Goal: Task Accomplishment & Management: Use online tool/utility

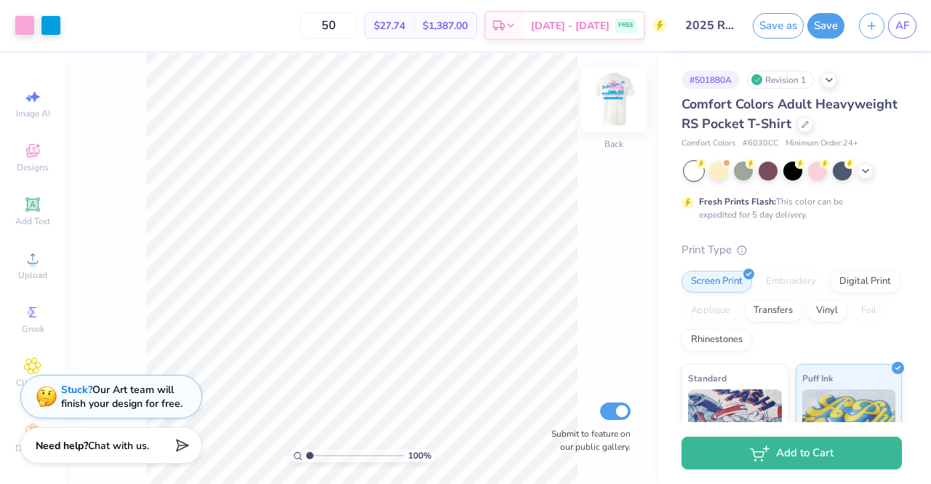
click at [607, 99] on img at bounding box center [614, 99] width 58 height 58
click at [327, 458] on input "range" at bounding box center [355, 455] width 98 height 13
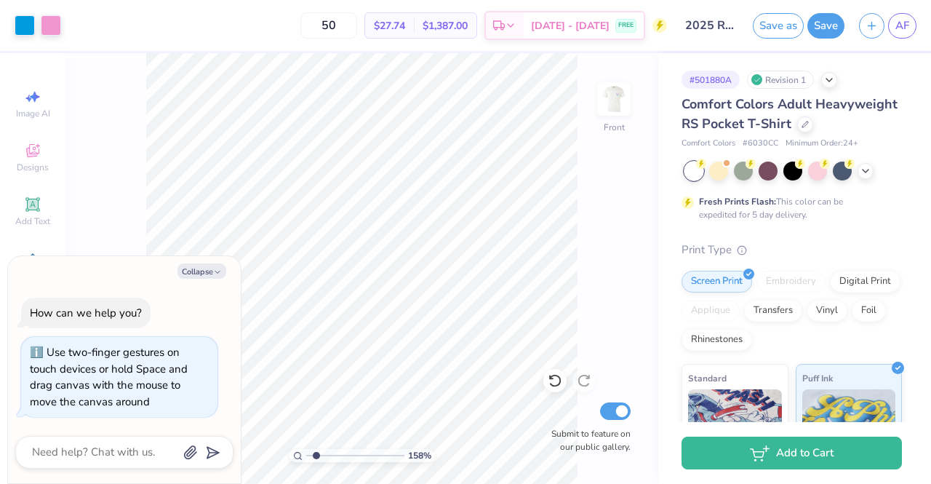
drag, startPoint x: 329, startPoint y: 458, endPoint x: 317, endPoint y: 458, distance: 12.4
click at [317, 458] on input "range" at bounding box center [355, 455] width 98 height 13
type input "1.46"
click at [196, 269] on button "Collapse" at bounding box center [202, 270] width 49 height 15
type textarea "x"
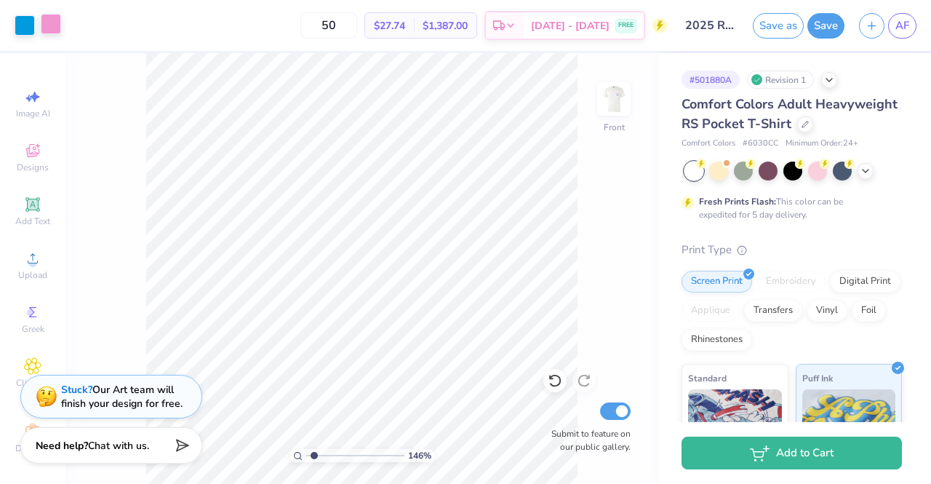
click at [45, 22] on div at bounding box center [51, 24] width 20 height 20
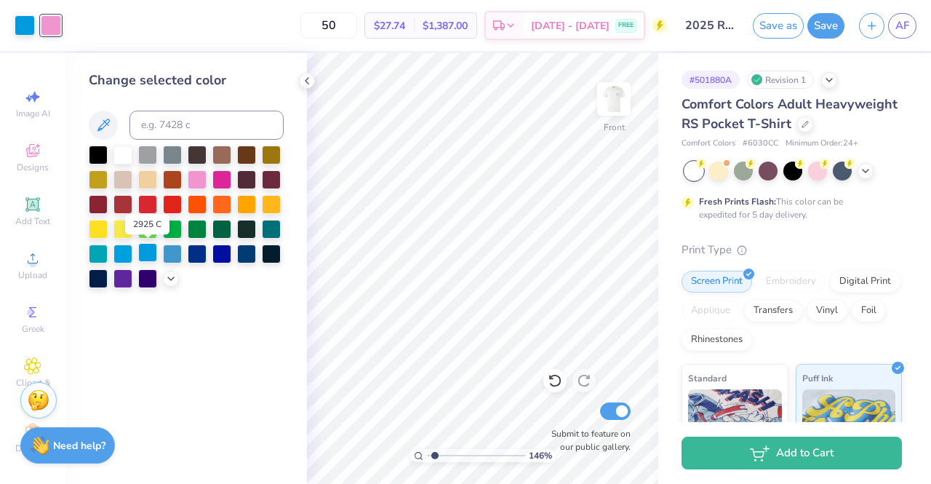
click at [138, 258] on div at bounding box center [147, 252] width 19 height 19
click at [307, 83] on polyline at bounding box center [307, 81] width 3 height 6
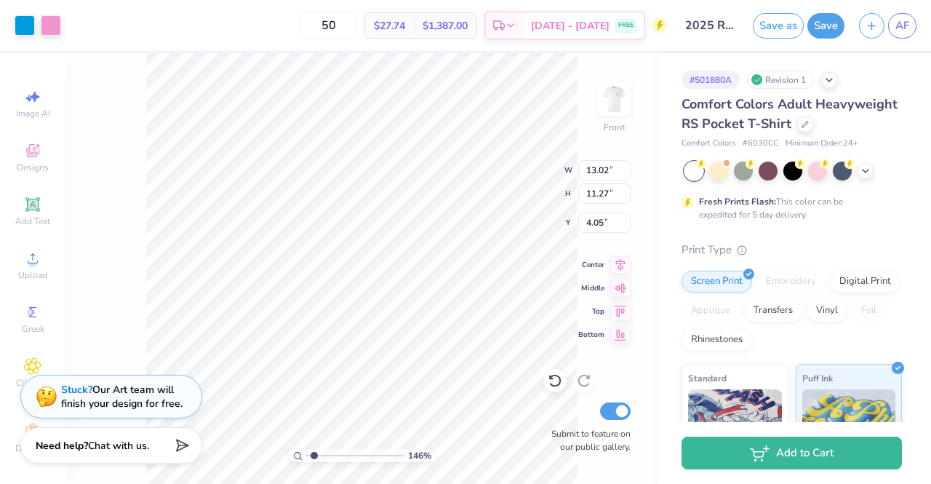
type input "4.05"
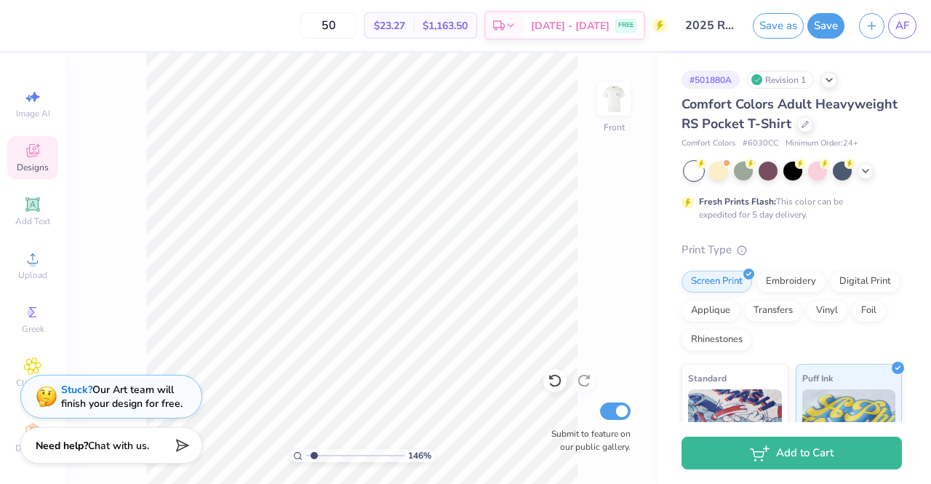
click at [16, 154] on div "Designs" at bounding box center [32, 157] width 51 height 43
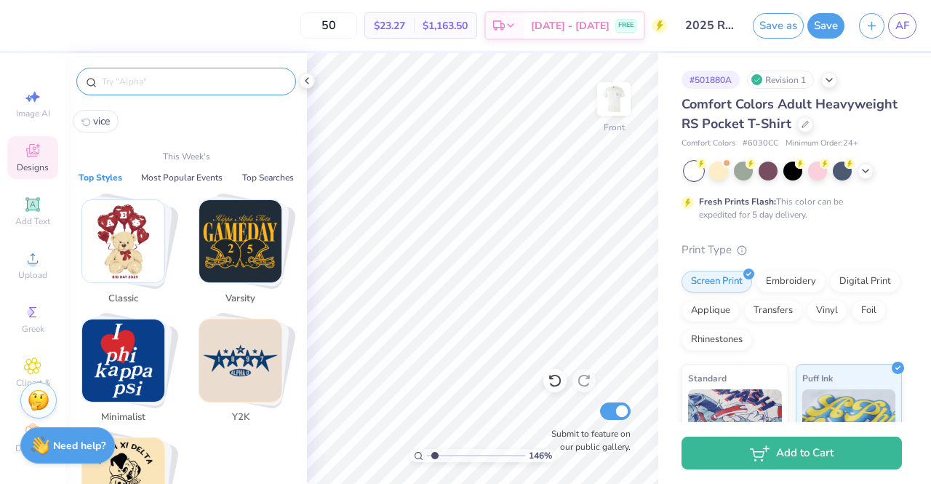
click at [183, 87] on input "text" at bounding box center [193, 81] width 186 height 15
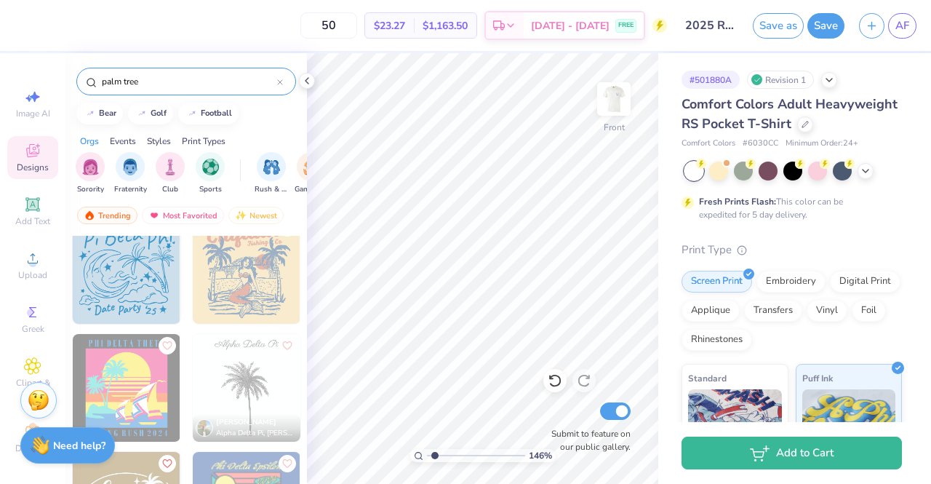
scroll to position [384, 0]
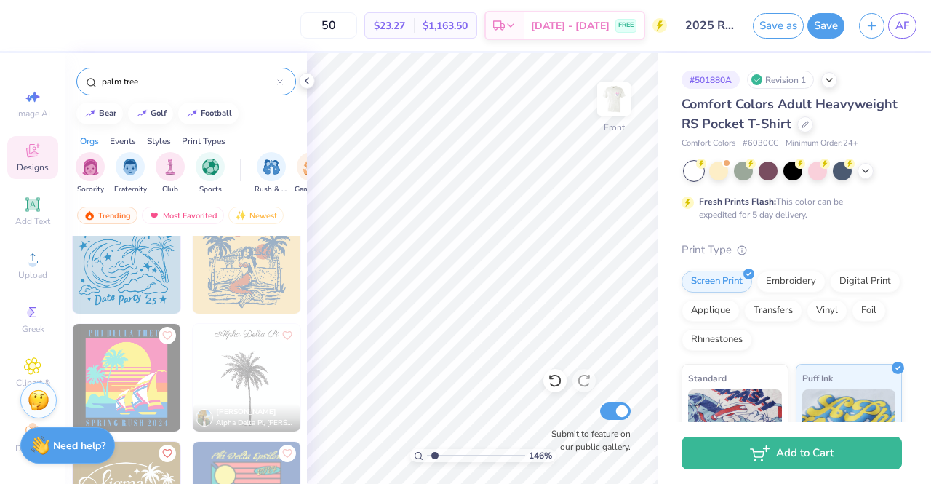
type input "palm tree"
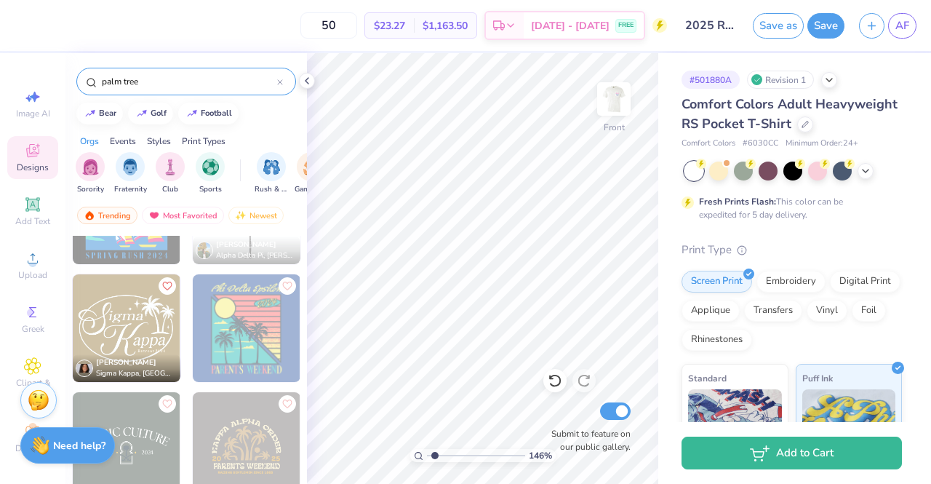
scroll to position [590, 0]
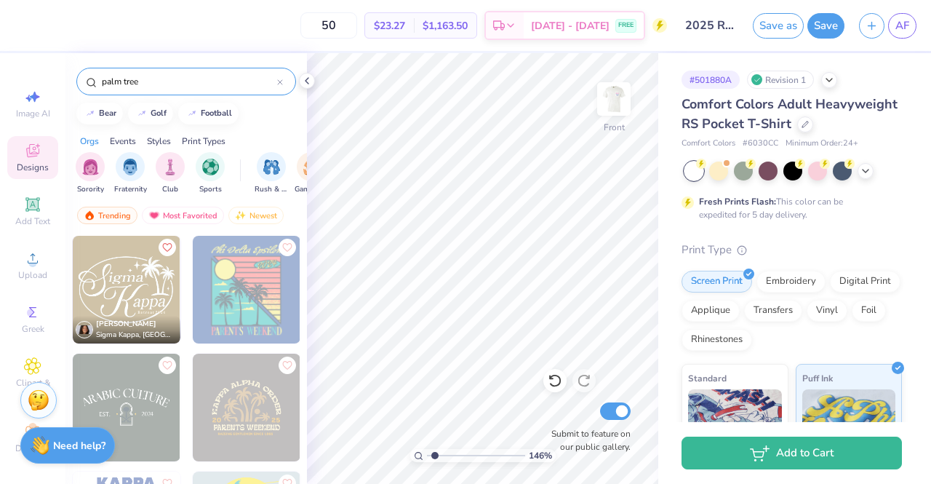
click at [114, 289] on img at bounding box center [127, 290] width 108 height 108
drag, startPoint x: 49, startPoint y: 170, endPoint x: 51, endPoint y: 218, distance: 48.0
click at [51, 218] on div "Image AI Designs Add Text Upload Greek Clipart & logos Decorate" at bounding box center [32, 268] width 65 height 431
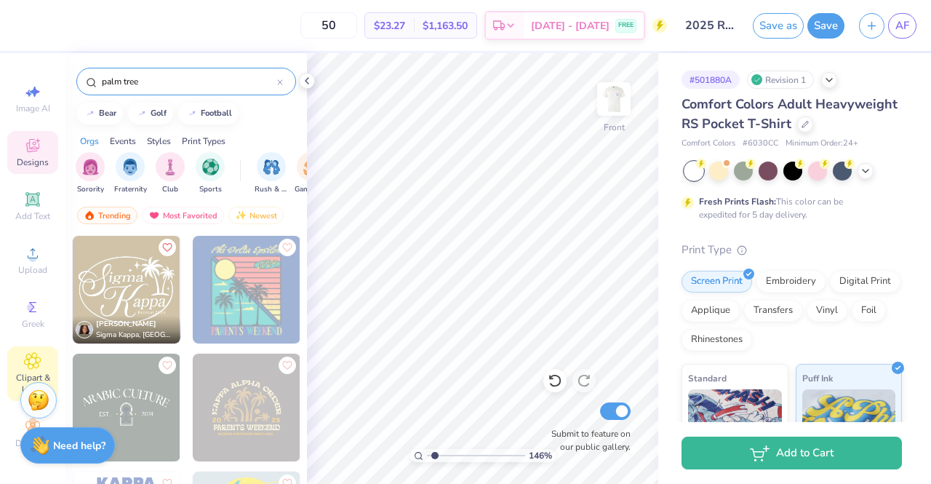
click at [14, 372] on span "Clipart & logos" at bounding box center [32, 383] width 51 height 23
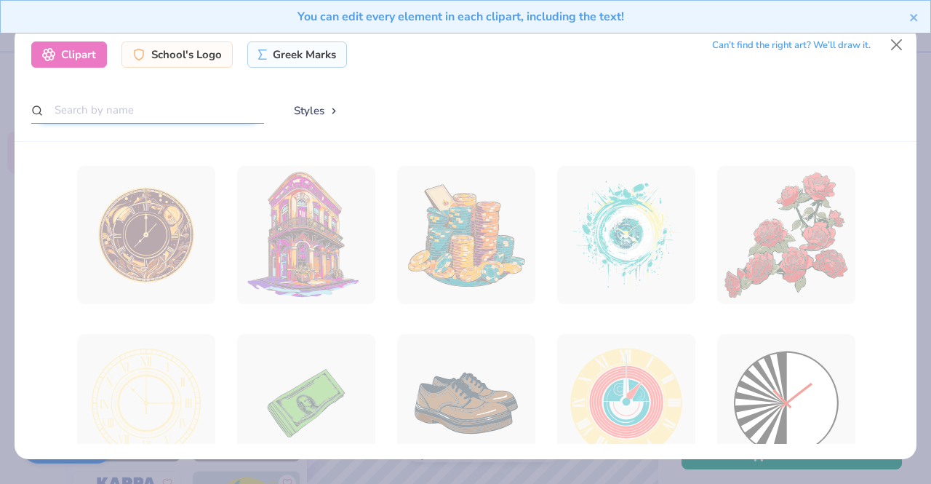
click at [242, 119] on input "text" at bounding box center [147, 110] width 233 height 27
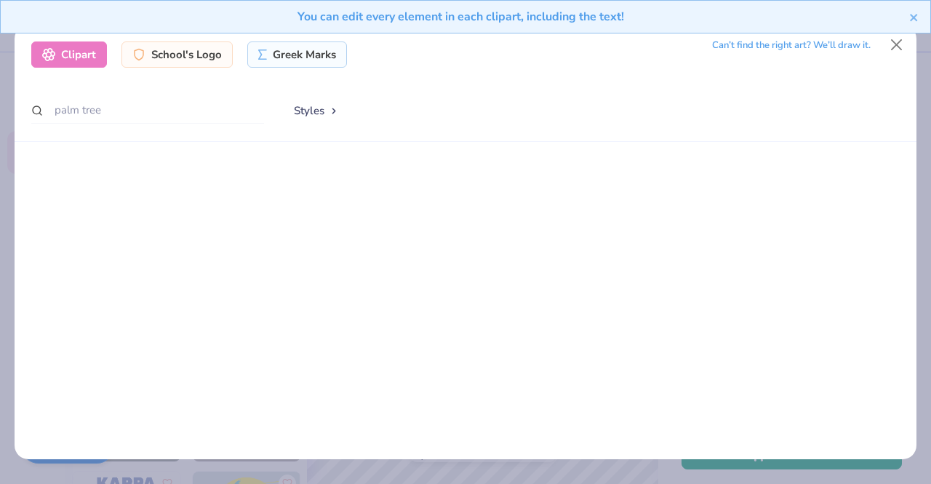
scroll to position [0, 0]
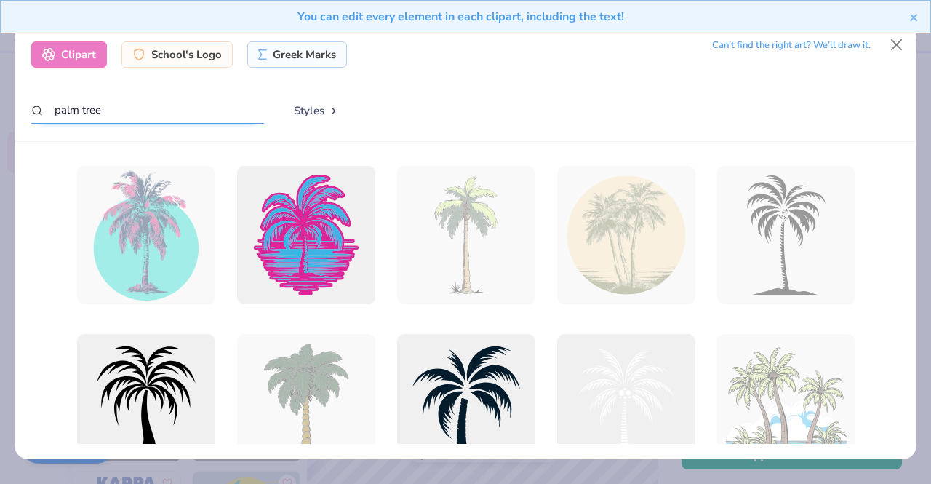
click at [55, 111] on input "palm tree" at bounding box center [147, 110] width 233 height 27
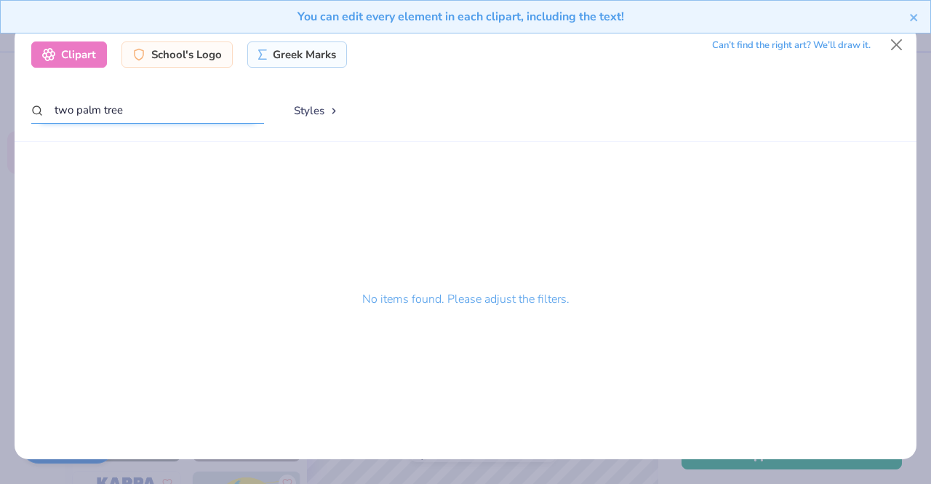
type input "two palm tree"
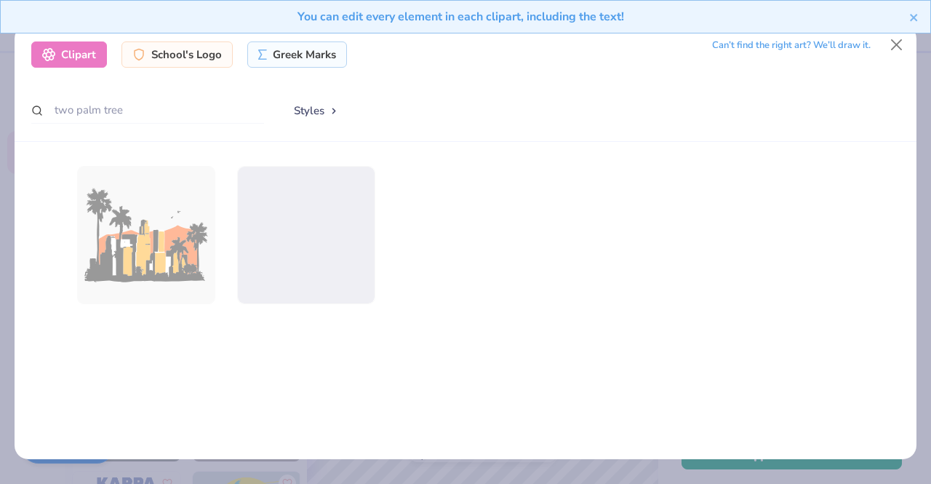
click at [899, 41] on div "You can edit every element in each clipart, including the text!" at bounding box center [465, 22] width 931 height 44
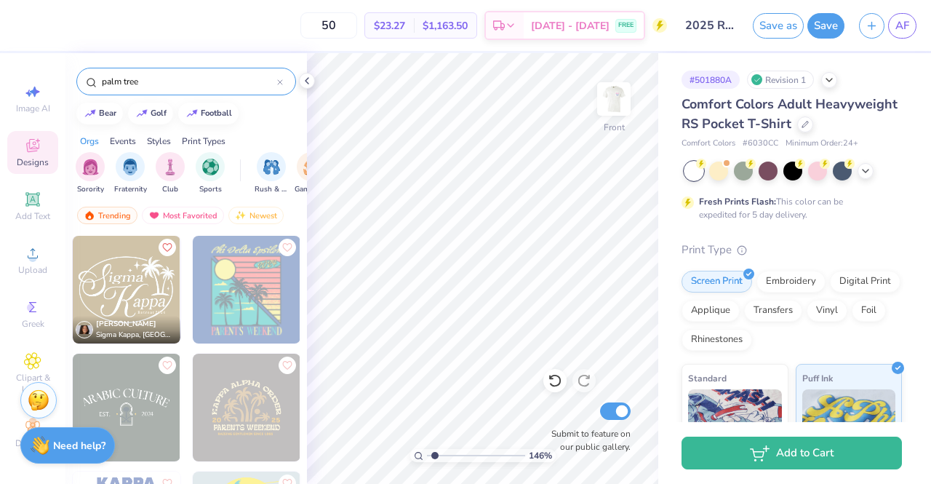
click at [196, 65] on div "palm tree" at bounding box center [186, 77] width 242 height 49
click at [178, 76] on input "palm tree" at bounding box center [188, 81] width 177 height 15
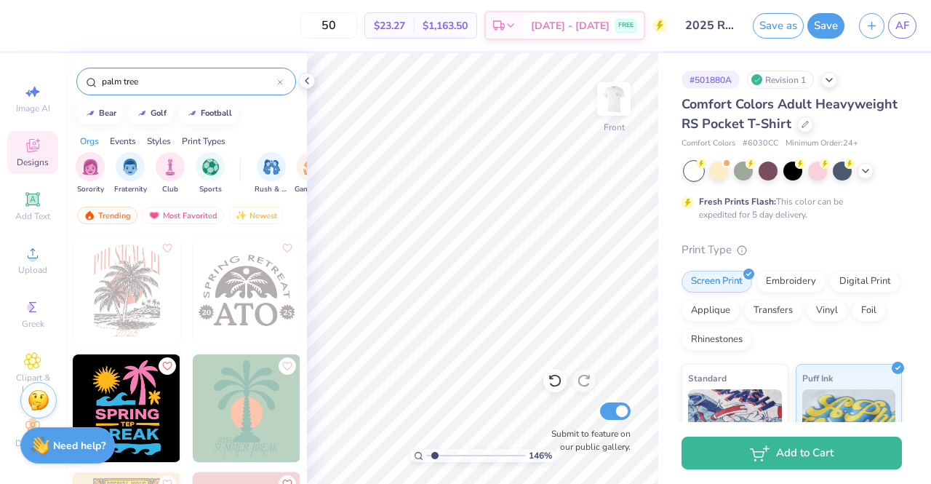
click at [178, 76] on input "palm tree" at bounding box center [188, 81] width 177 height 15
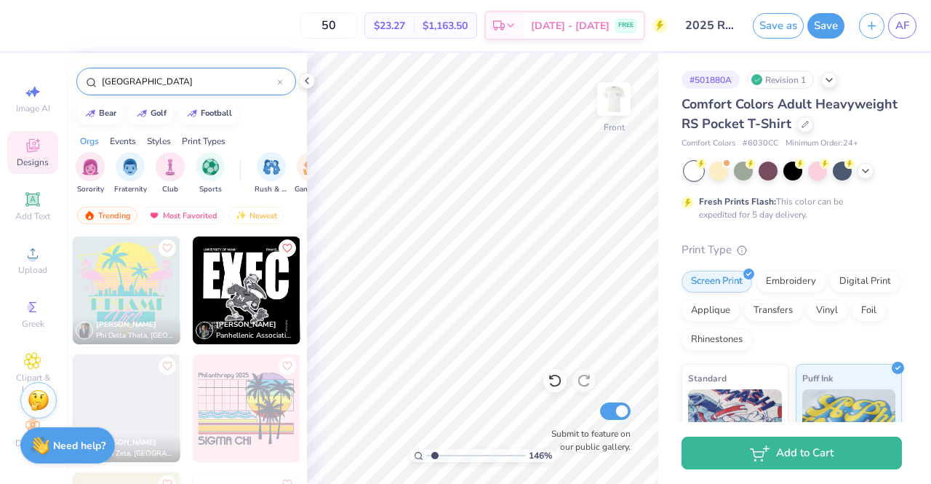
type input "[GEOGRAPHIC_DATA]"
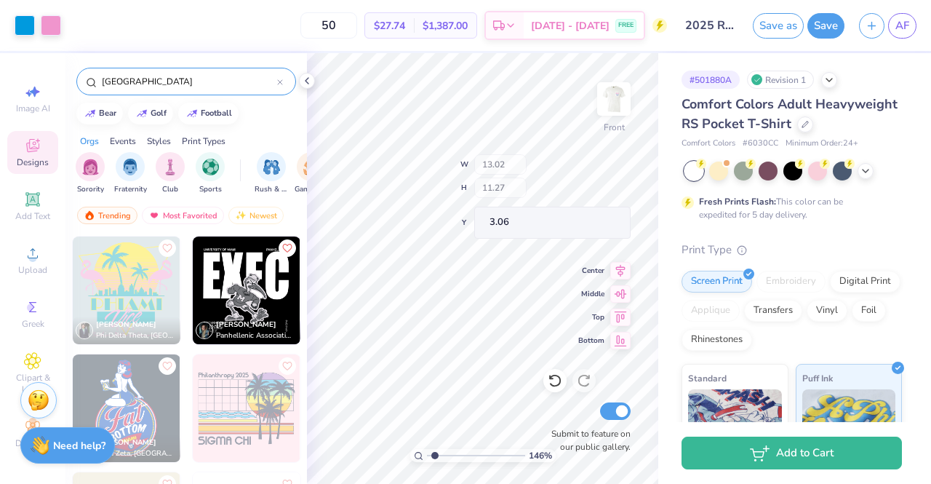
type input "2.88"
type input "2.11"
type input "6.22"
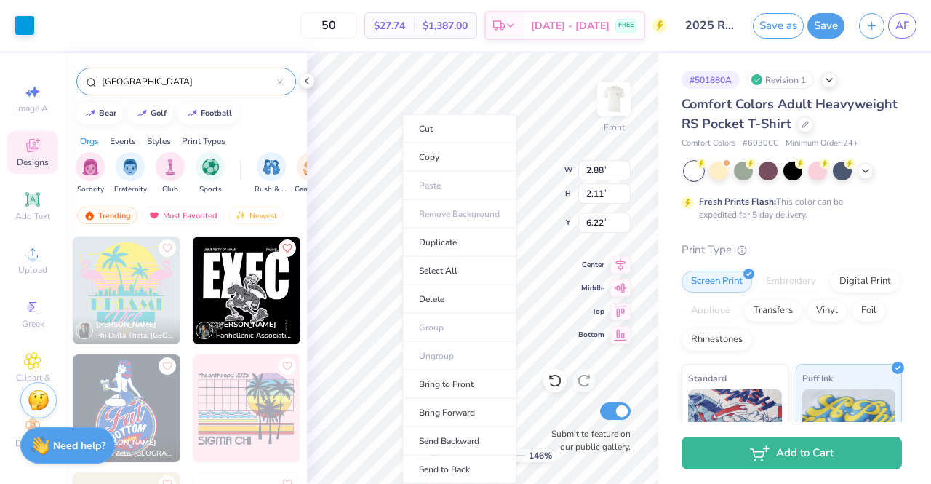
type input "1"
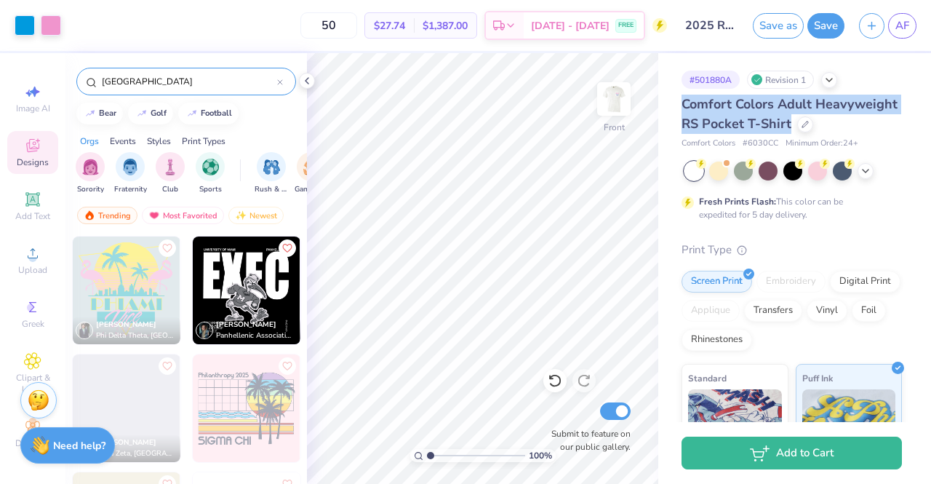
drag, startPoint x: 931, startPoint y: 129, endPoint x: 931, endPoint y: 74, distance: 54.6
click at [931, 74] on div "# 501880A Revision 1 Comfort Colors Adult Heavyweight RS Pocket T-Shirt Comfort…" at bounding box center [795, 237] width 273 height 369
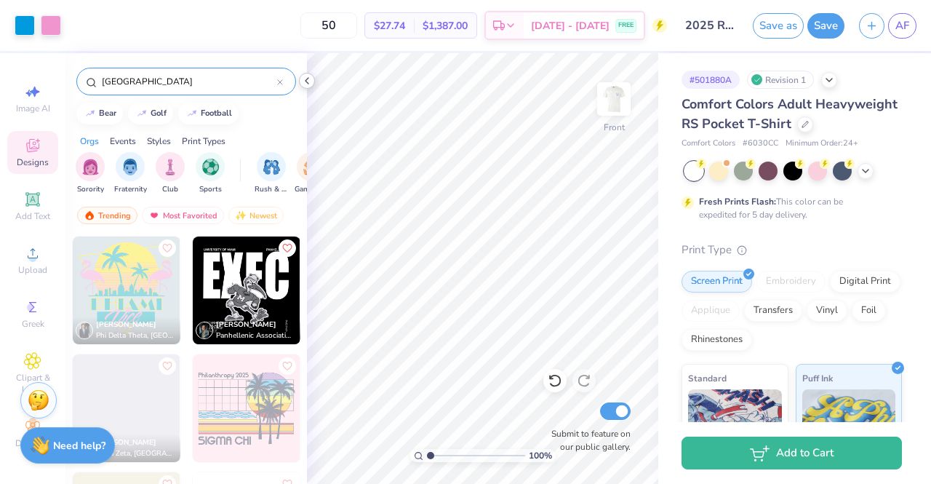
click at [306, 79] on icon at bounding box center [307, 81] width 12 height 12
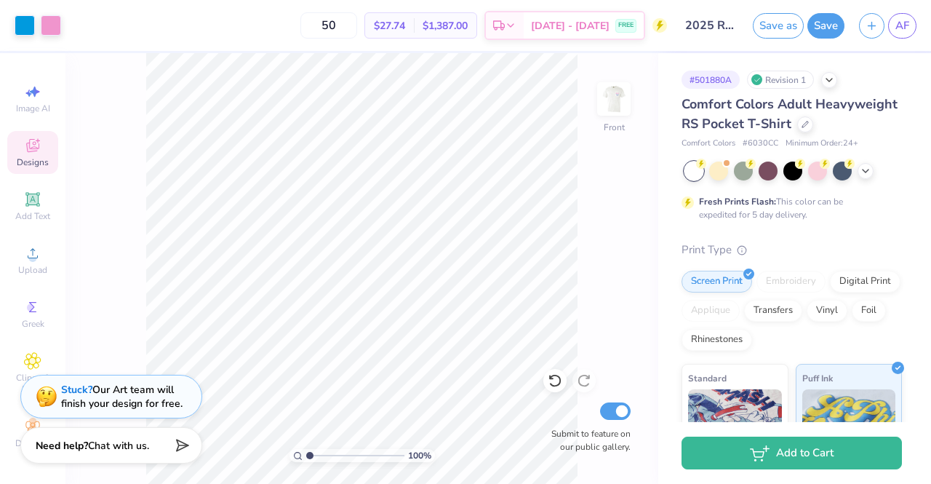
click at [4, 0] on html "Art colors 50 $27.74 Per Item $1,387.00 Total Est. Delivery [DATE] - [DATE] FRE…" at bounding box center [465, 242] width 931 height 484
click at [616, 92] on img at bounding box center [614, 99] width 58 height 58
click at [600, 86] on img at bounding box center [614, 98] width 29 height 29
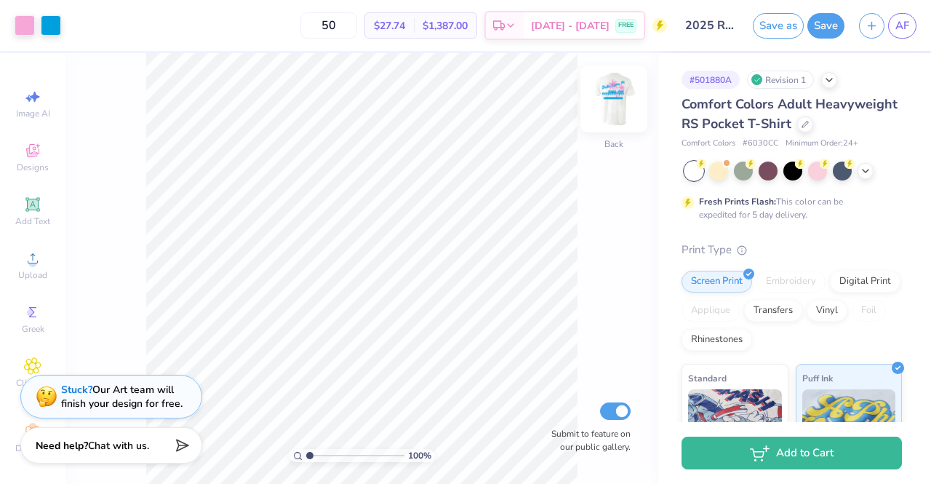
click at [604, 110] on img at bounding box center [614, 99] width 58 height 58
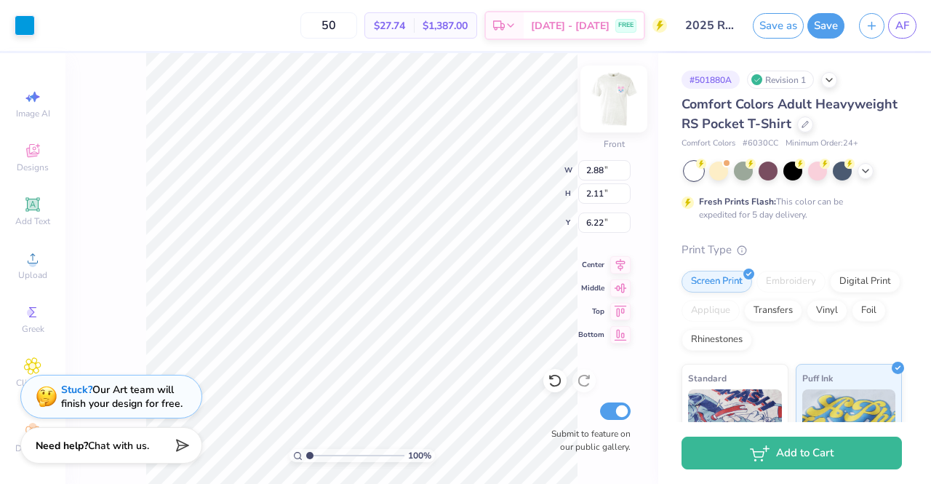
type input "2.88"
type input "2.11"
type input "6.22"
type input "0.45"
type input "0.63"
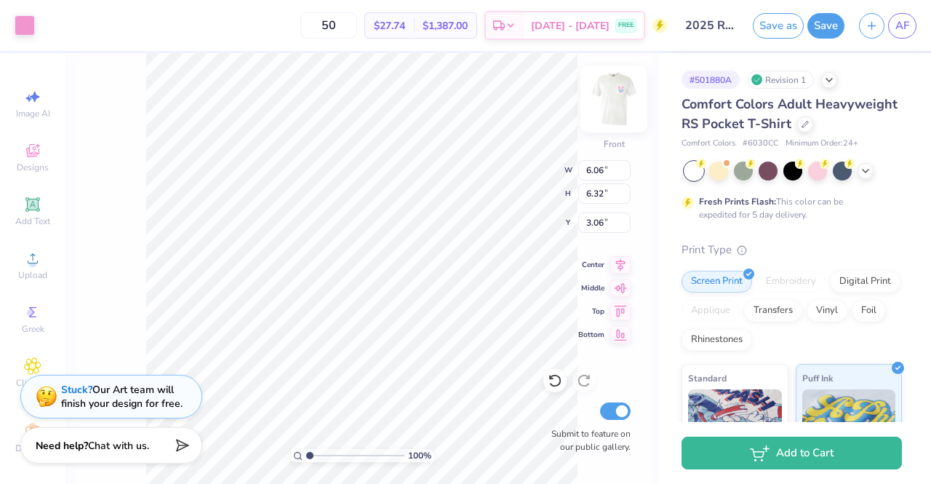
type input "6.27"
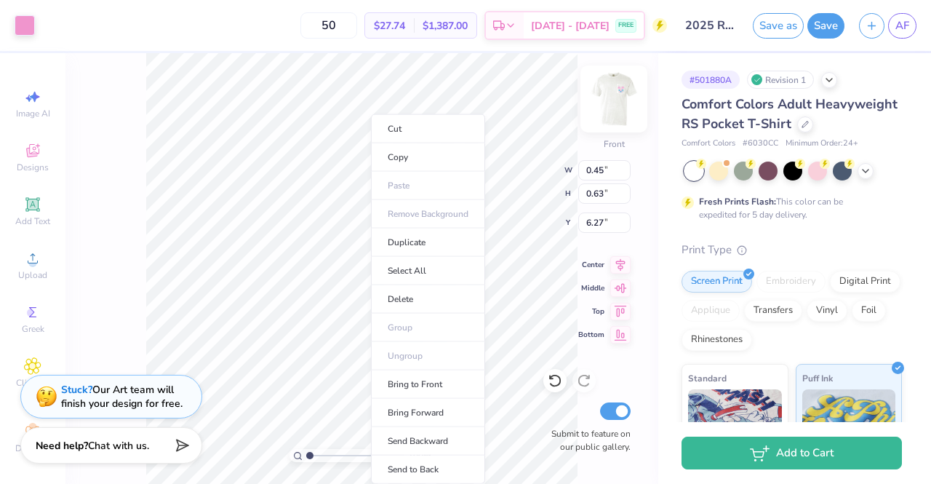
type input "6.06"
type input "6.32"
type input "3.06"
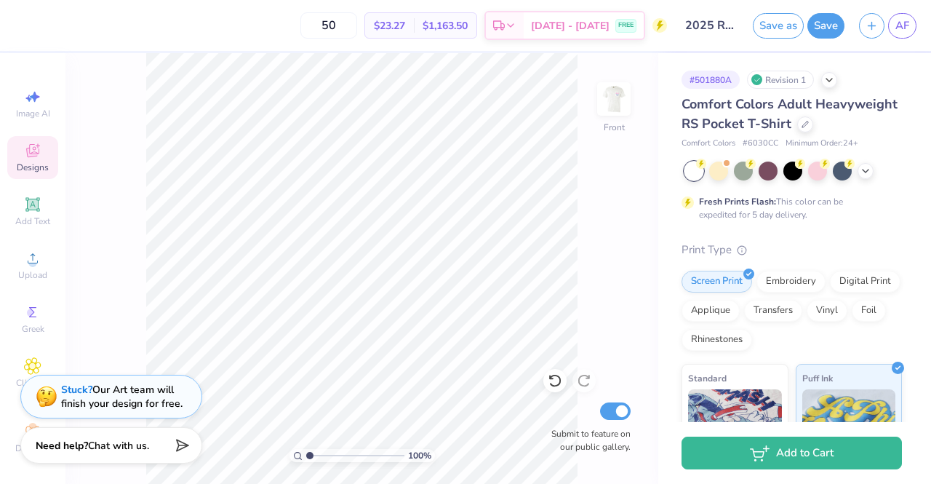
click at [24, 143] on icon at bounding box center [32, 150] width 17 height 17
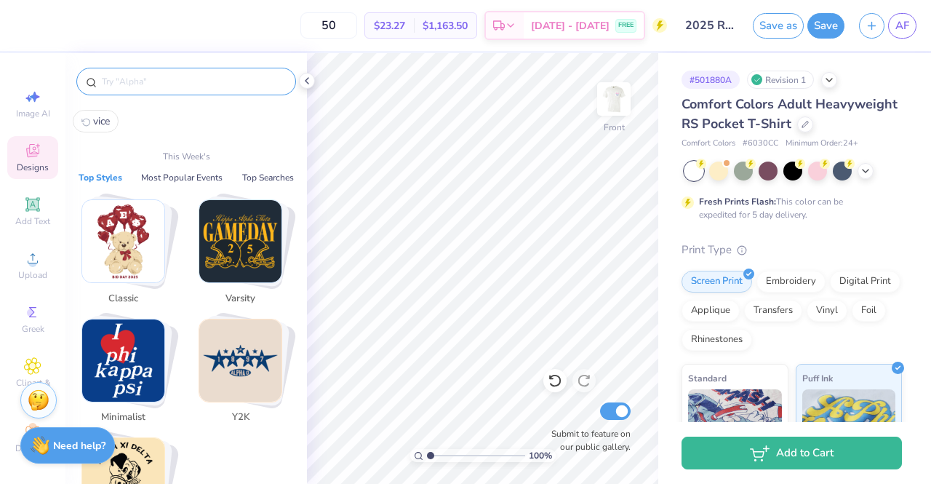
click at [215, 85] on input "text" at bounding box center [193, 81] width 186 height 15
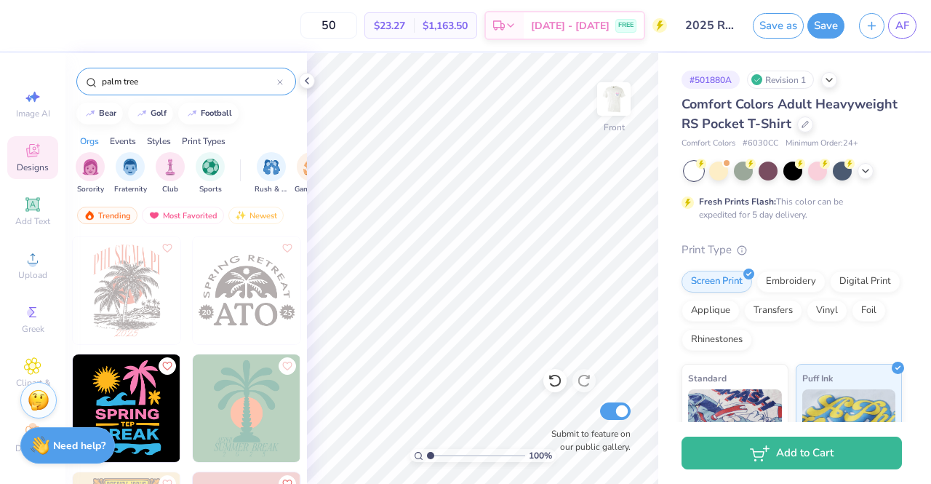
type input "palm tree"
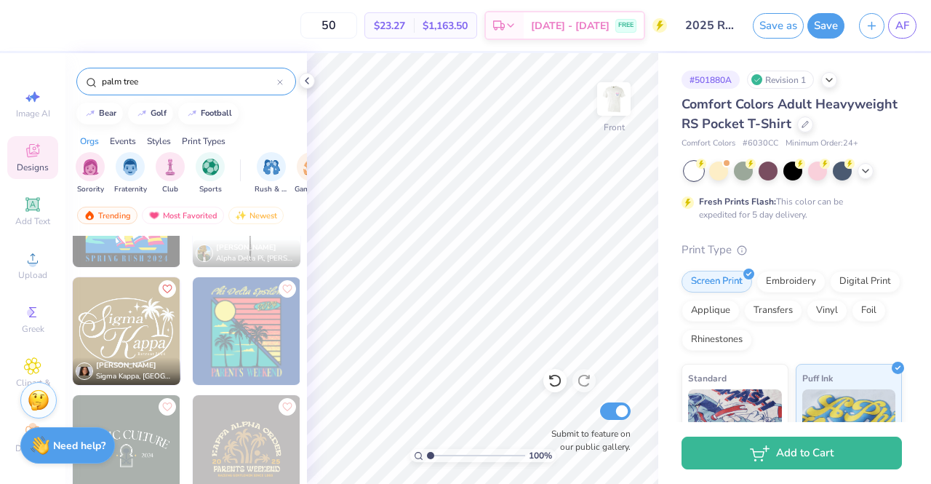
scroll to position [572, 0]
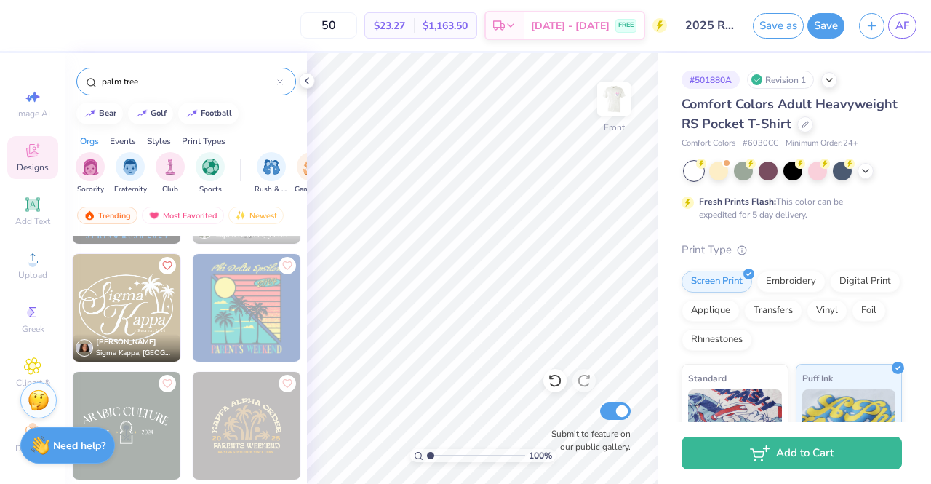
click at [153, 343] on div "[PERSON_NAME]" at bounding box center [135, 342] width 79 height 11
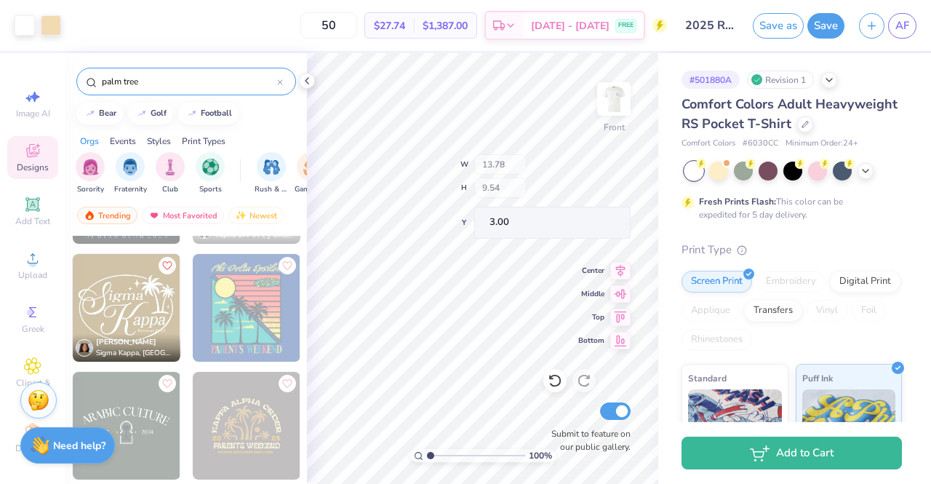
type input "6.81"
type input "4.77"
type input "6.93"
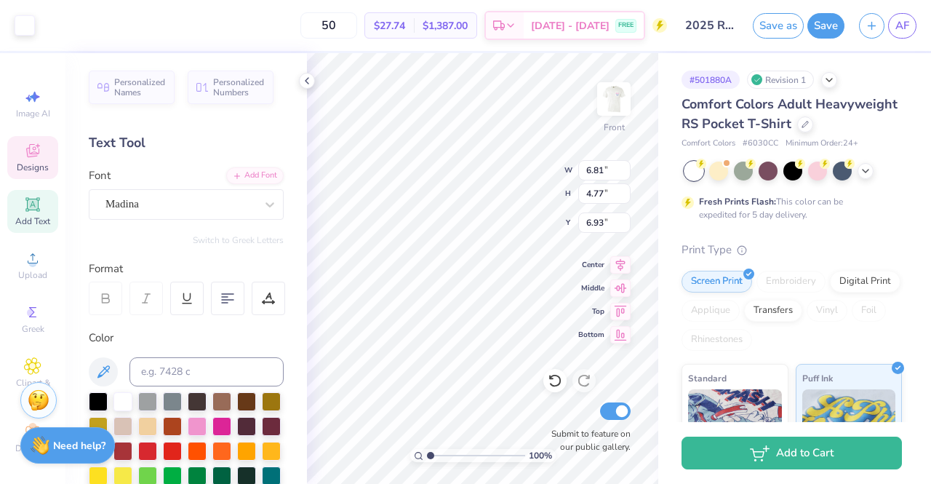
scroll to position [12, 1]
type input "4.56"
type input "1.60"
type input "9.00"
type input "4.91"
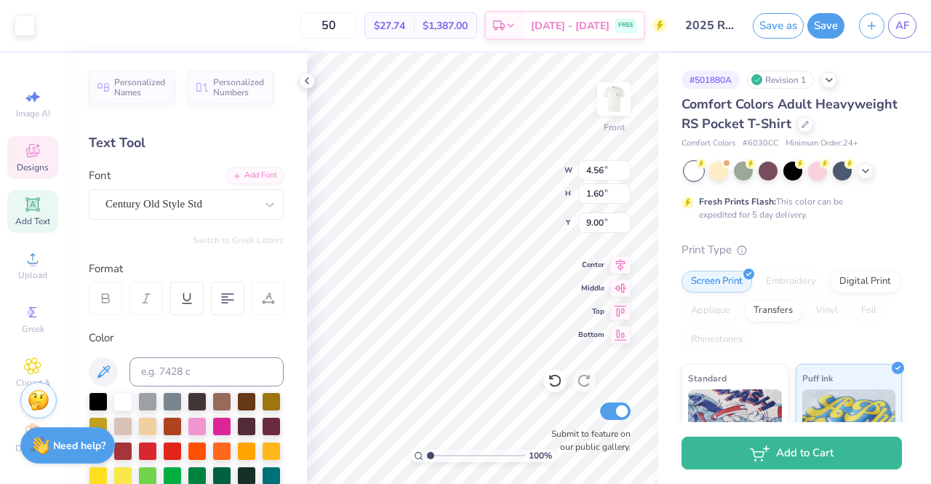
type input "5.61"
type input "3.00"
click at [207, 425] on div at bounding box center [197, 425] width 19 height 19
click at [21, 23] on div at bounding box center [25, 24] width 20 height 20
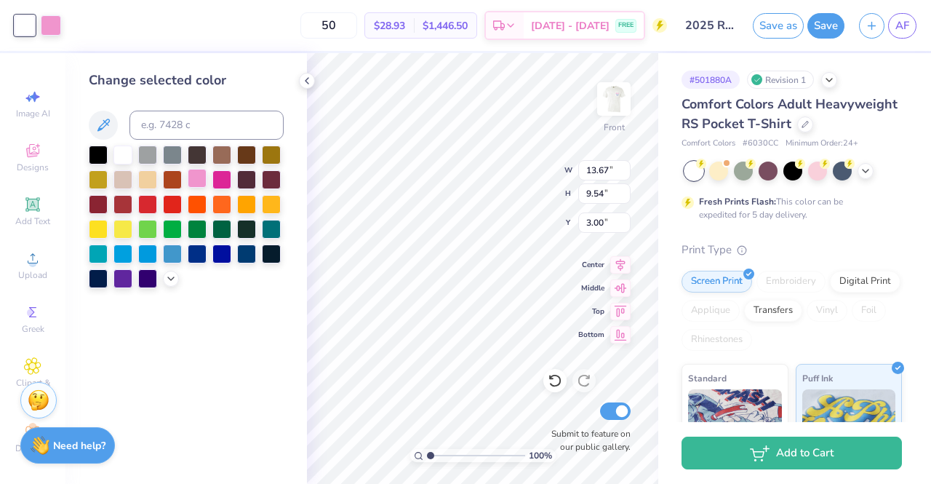
click at [199, 184] on div at bounding box center [197, 178] width 19 height 19
click at [300, 325] on div "Change selected color" at bounding box center [186, 268] width 242 height 431
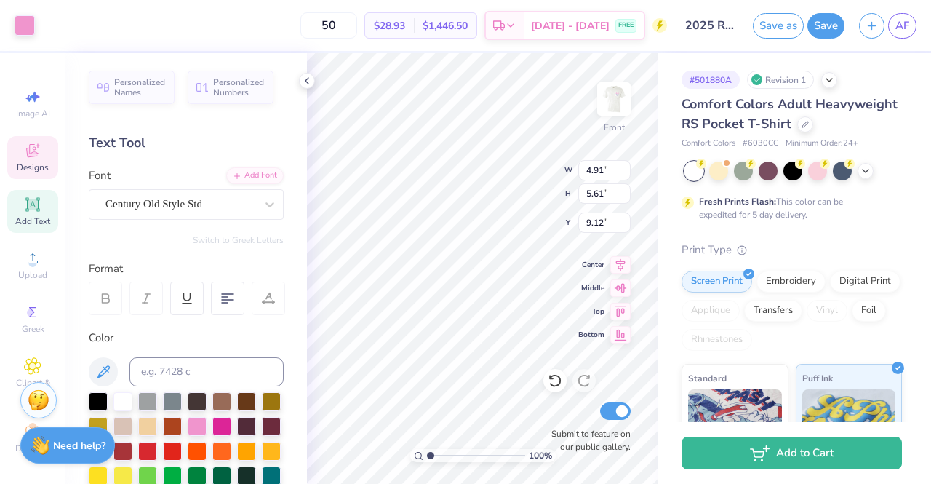
type input "9.12"
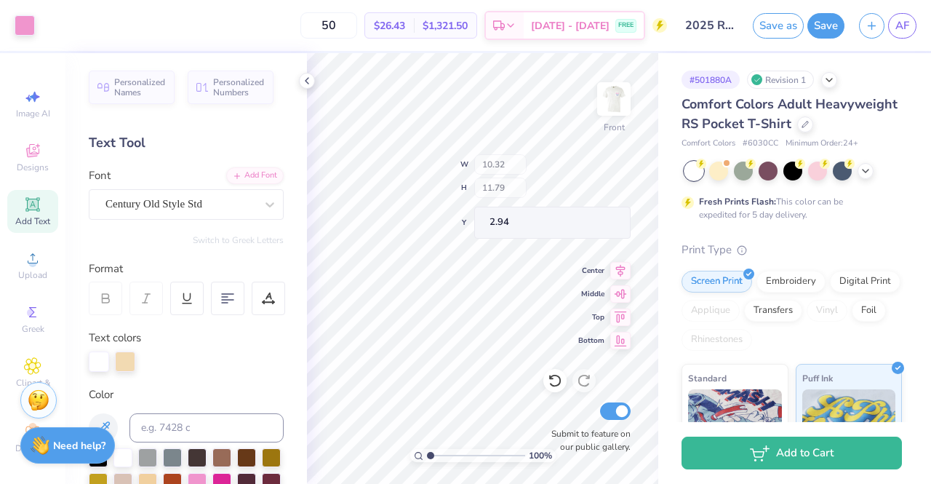
type input "10.32"
type input "11.79"
type input "2.94"
type input "3.79"
